Goal: Information Seeking & Learning: Learn about a topic

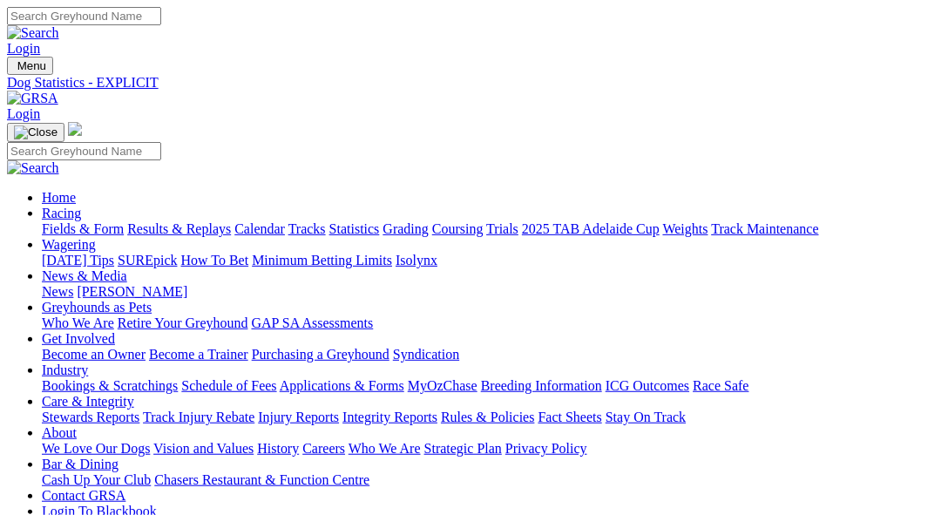
click at [57, 221] on link "Fields & Form" at bounding box center [83, 228] width 82 height 15
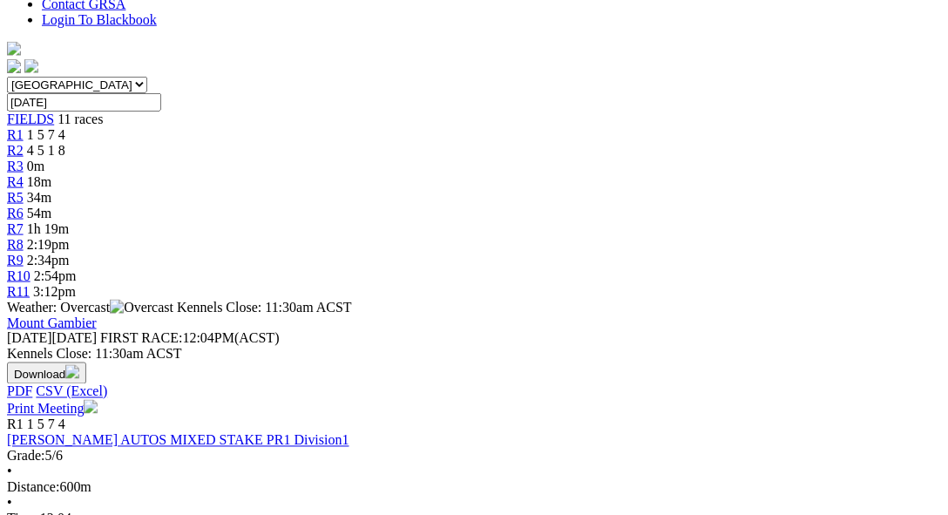
scroll to position [716, 0]
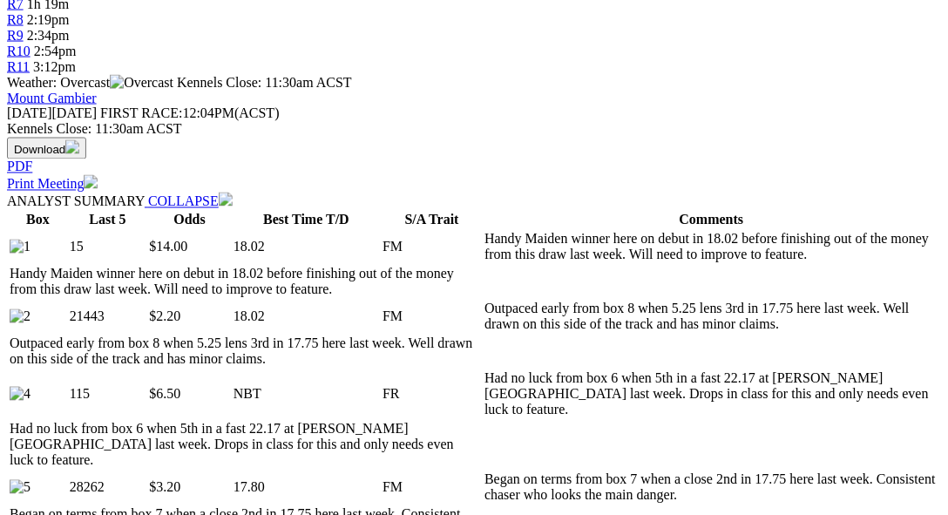
scroll to position [896, 0]
